Goal: Information Seeking & Learning: Learn about a topic

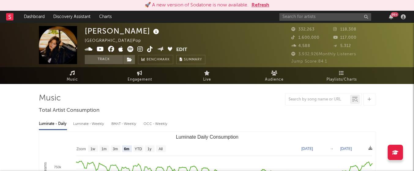
select select "6m"
click at [299, 16] on input "text" at bounding box center [325, 17] width 92 height 8
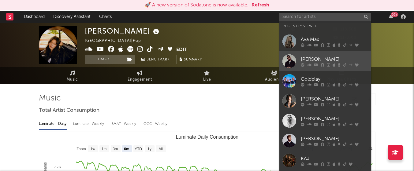
click at [312, 61] on div "[PERSON_NAME]" at bounding box center [334, 59] width 67 height 7
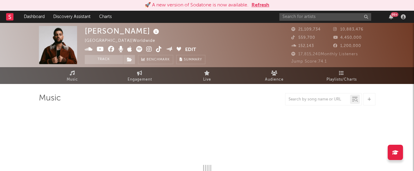
select select "6m"
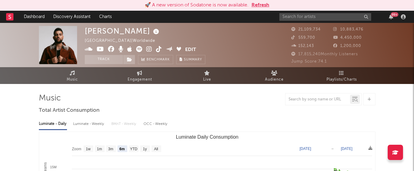
click at [260, 3] on button "Refresh" at bounding box center [260, 5] width 18 height 7
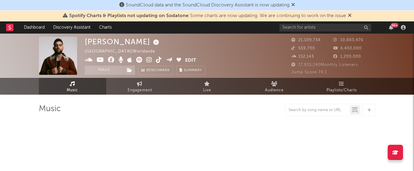
select select "6m"
